Goal: Complete application form

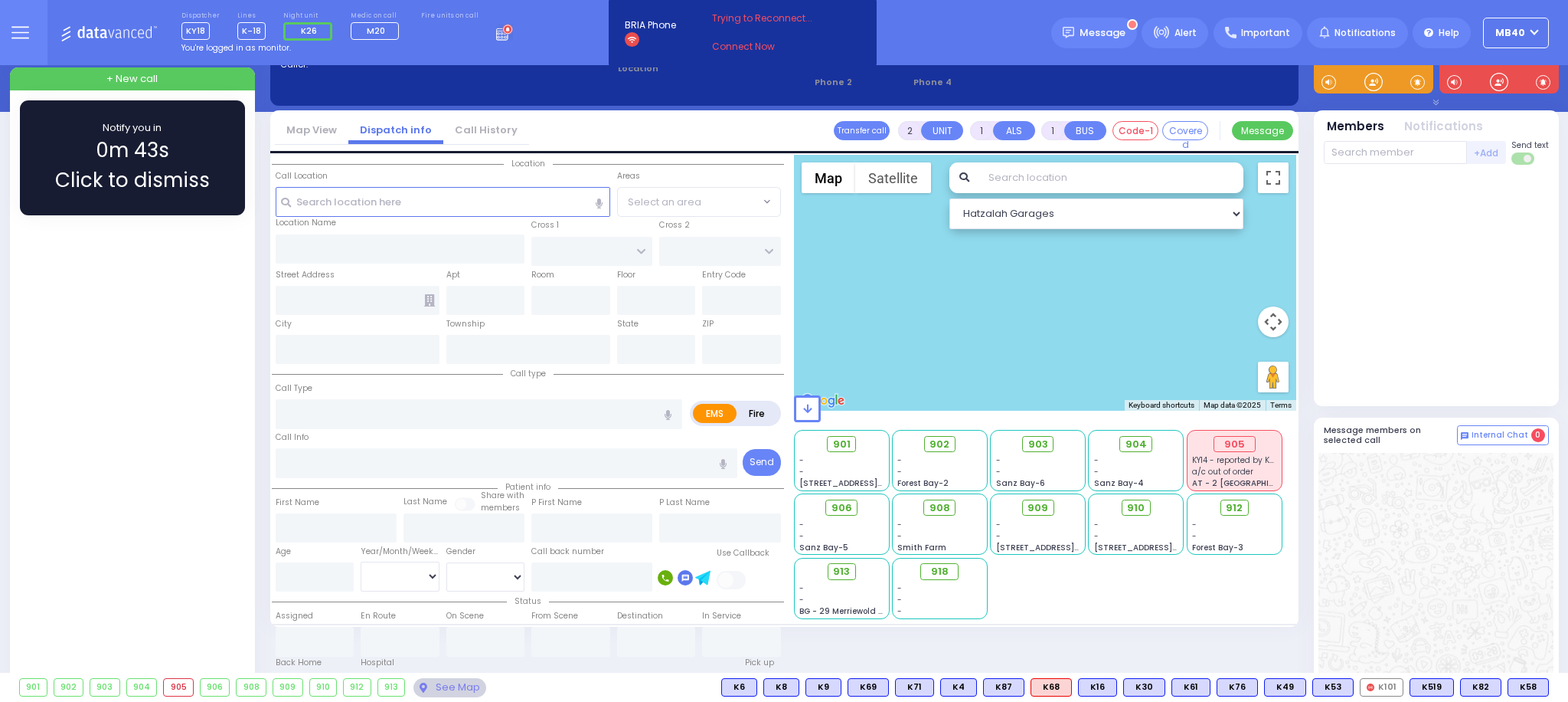
scroll to position [38, 0]
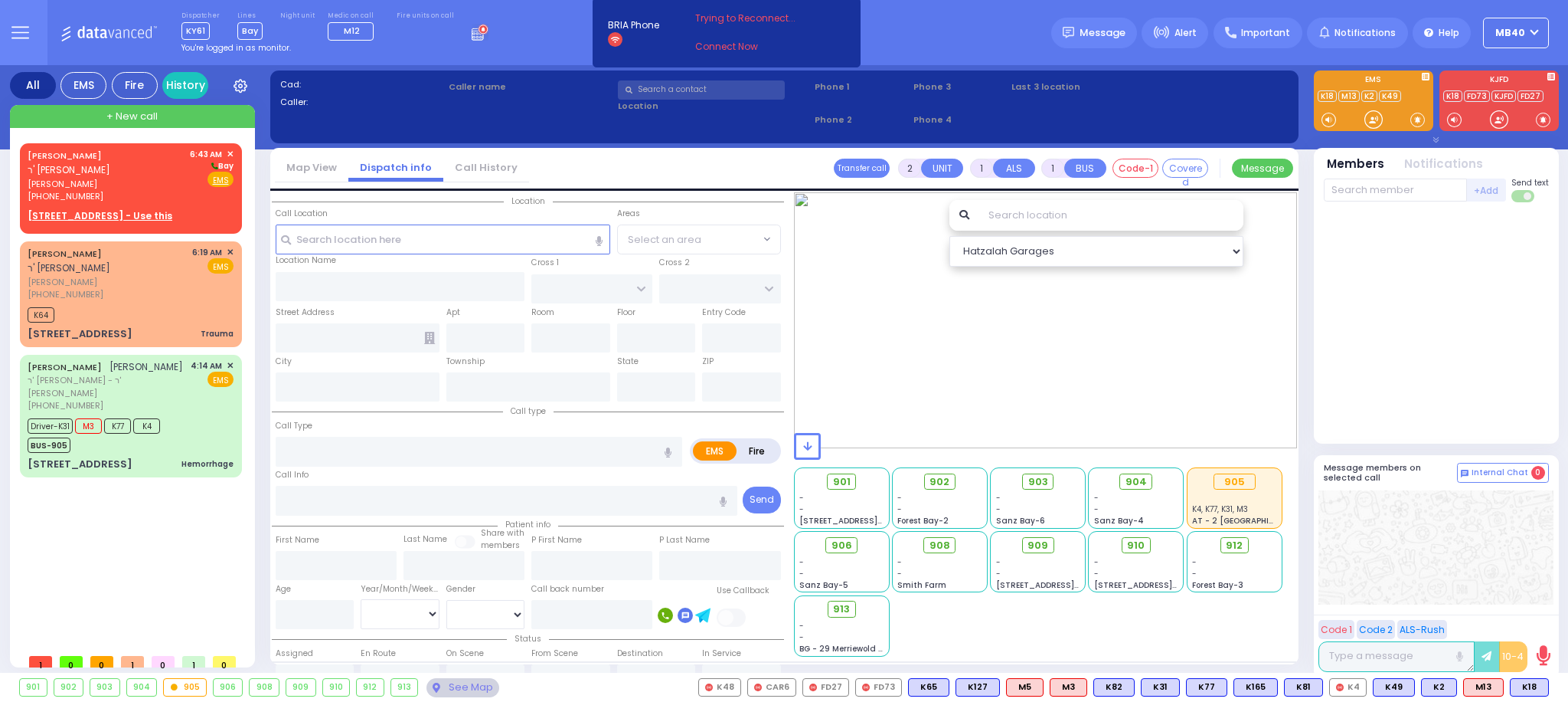
select select
radio input "true"
type input "[PERSON_NAME]"
select select
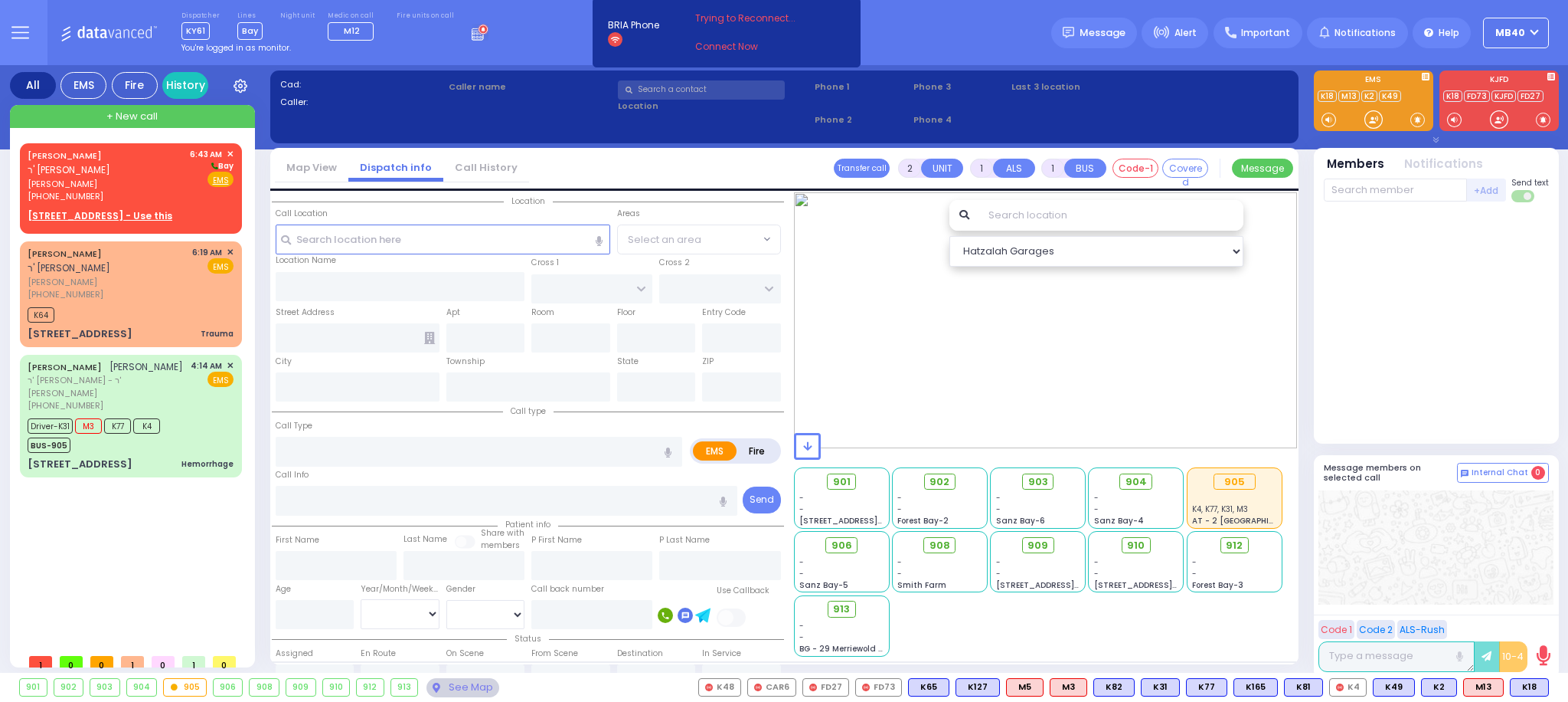
type input "06:43"
select select "Hatzalah Garages"
